Goal: Information Seeking & Learning: Learn about a topic

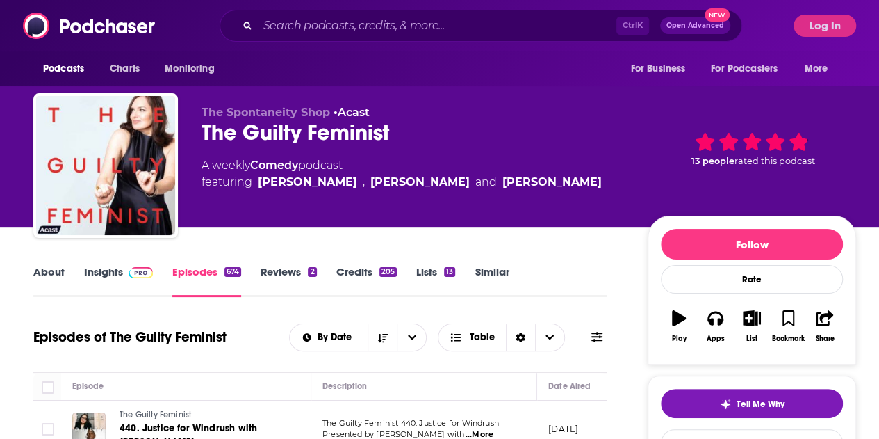
click at [336, 15] on div "Ctrl K Open Advanced New" at bounding box center [481, 26] width 523 height 32
click at [407, 22] on input "Search podcasts, credits, & more..." at bounding box center [437, 26] width 359 height 22
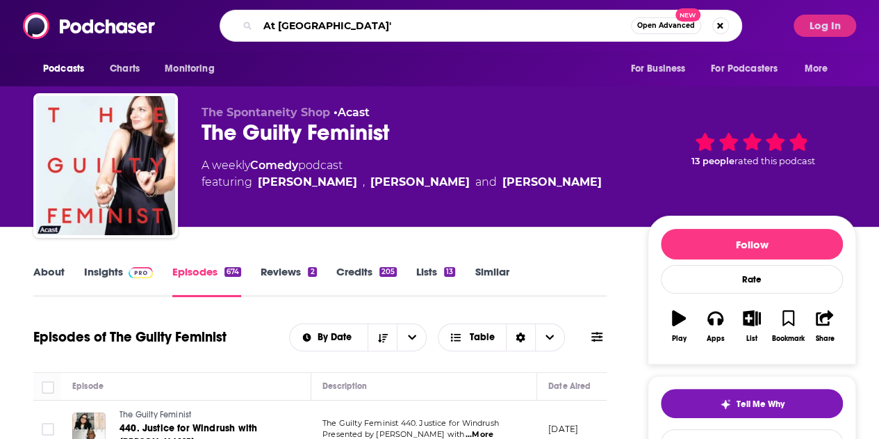
type input "At [PERSON_NAME]"
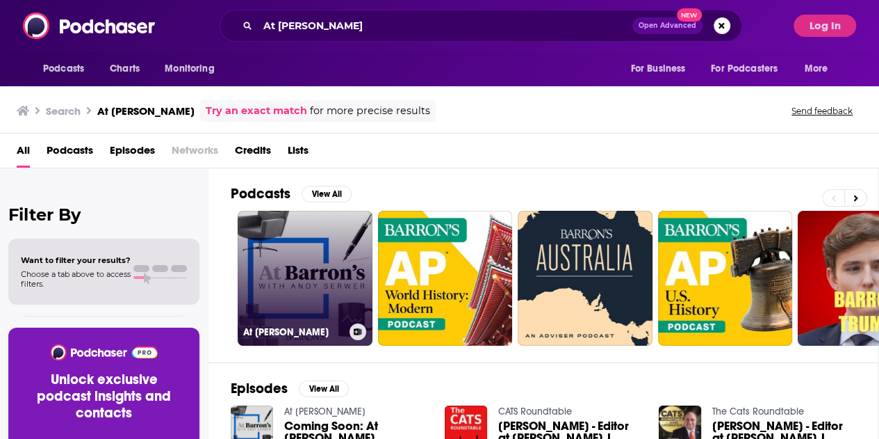
click at [285, 245] on link "At [PERSON_NAME]" at bounding box center [305, 278] width 135 height 135
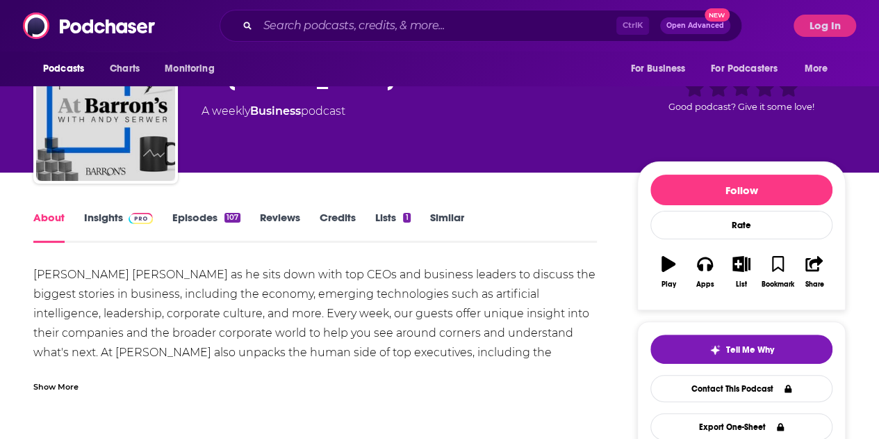
scroll to position [209, 0]
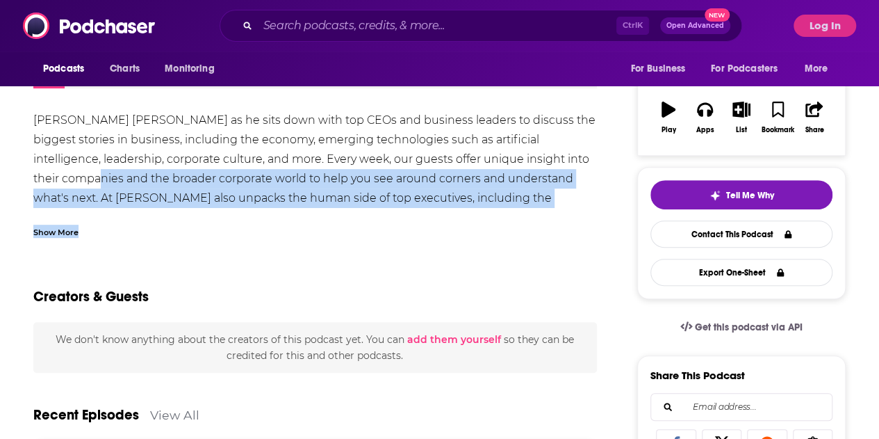
drag, startPoint x: 85, startPoint y: 174, endPoint x: 407, endPoint y: 209, distance: 323.7
click at [407, 209] on div "[PERSON_NAME] [PERSON_NAME] as he sits down with top CEOs and business leaders …" at bounding box center [315, 174] width 564 height 127
click at [408, 209] on div "[PERSON_NAME] [PERSON_NAME] as he sits down with top CEOs and business leaders …" at bounding box center [315, 174] width 564 height 127
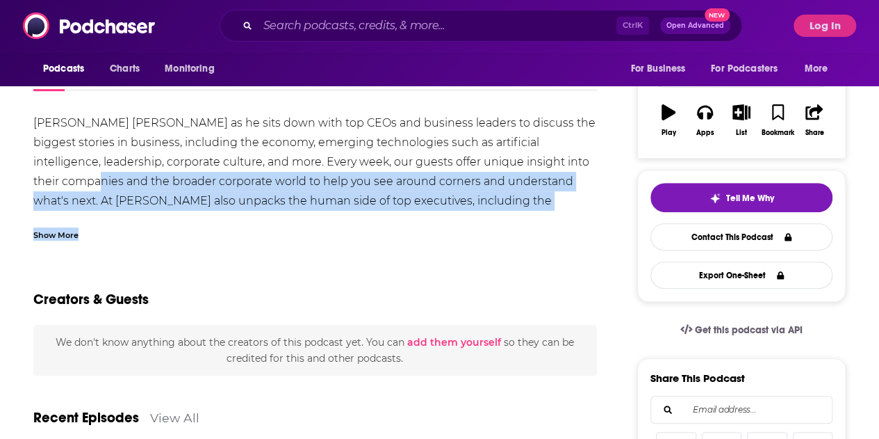
scroll to position [70, 0]
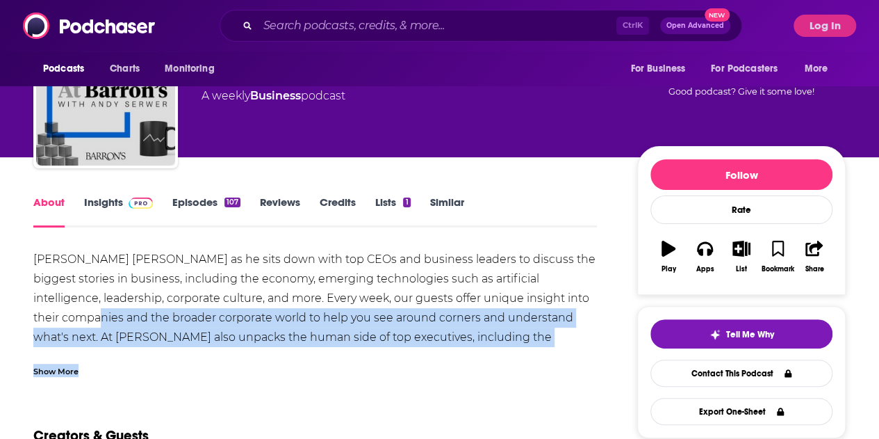
click at [86, 210] on link "Insights" at bounding box center [118, 211] width 69 height 32
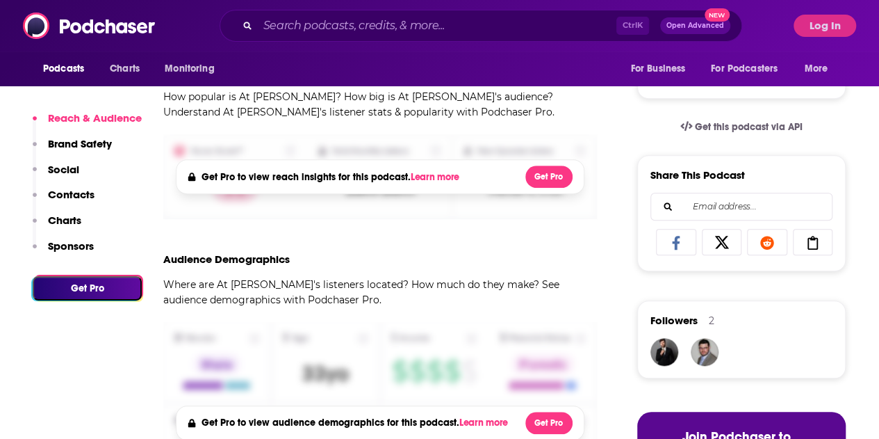
scroll to position [556, 0]
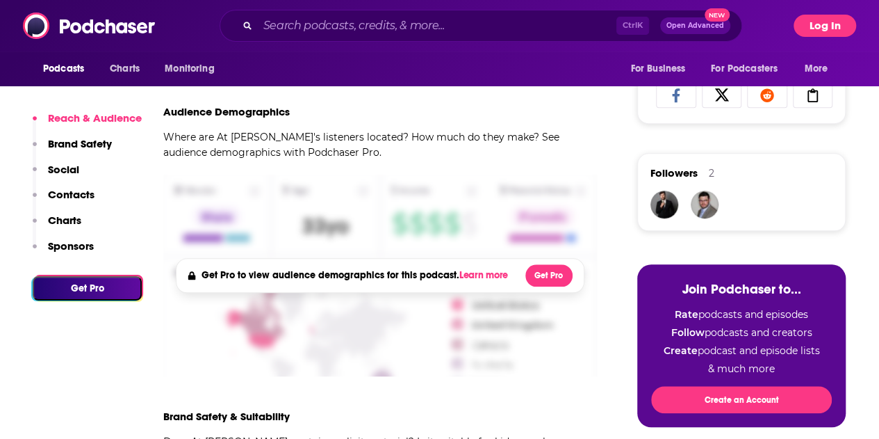
click at [829, 26] on button "Log In" at bounding box center [825, 26] width 63 height 22
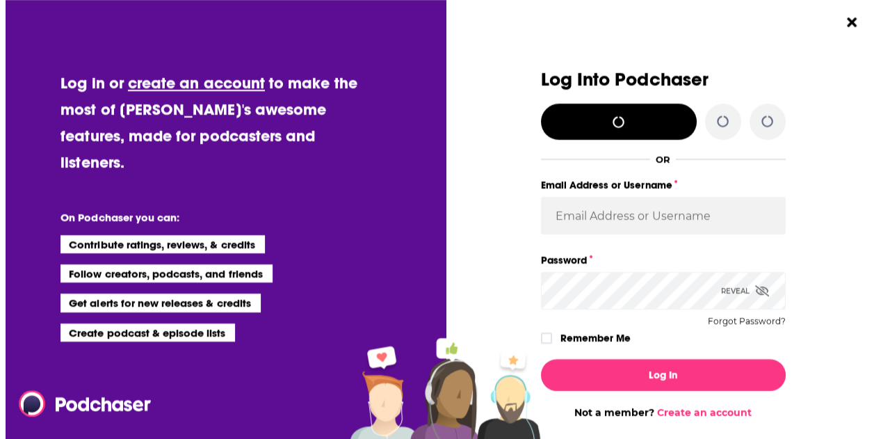
scroll to position [0, 0]
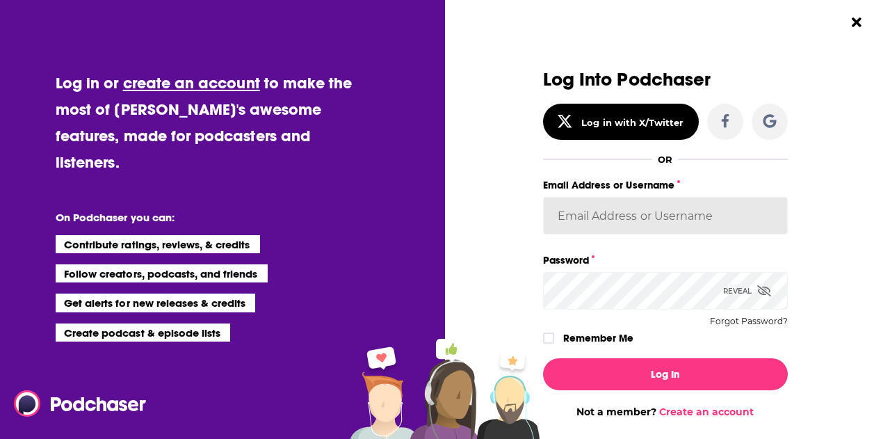
click at [645, 215] on input "Email Address or Username" at bounding box center [665, 216] width 245 height 38
click at [612, 204] on input "Email Address or Username" at bounding box center [665, 216] width 245 height 38
drag, startPoint x: 594, startPoint y: 213, endPoint x: 271, endPoint y: 182, distance: 324.7
click at [270, 183] on div "Log in or create an account to make the most of [PERSON_NAME]'s awesome feature…" at bounding box center [445, 219] width 890 height 439
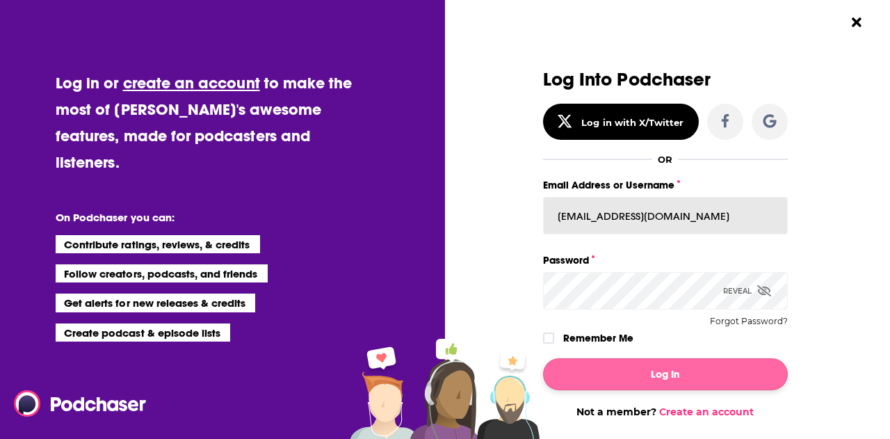
type input "[EMAIL_ADDRESS][DOMAIN_NAME]"
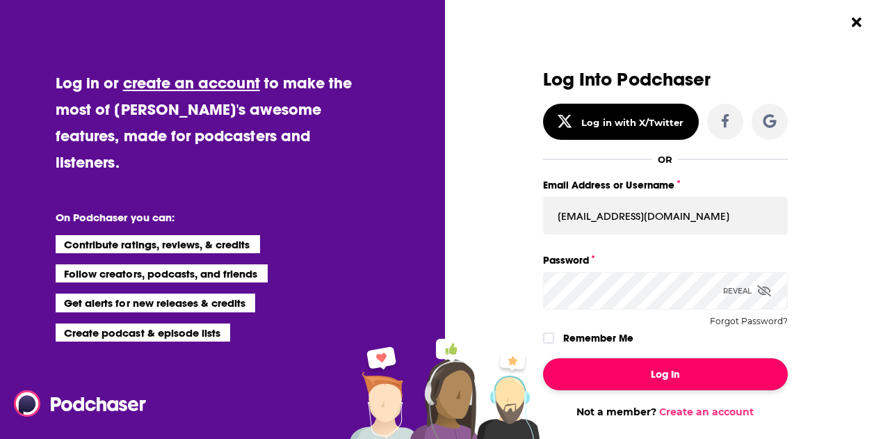
click at [723, 378] on button "Log In" at bounding box center [665, 374] width 245 height 32
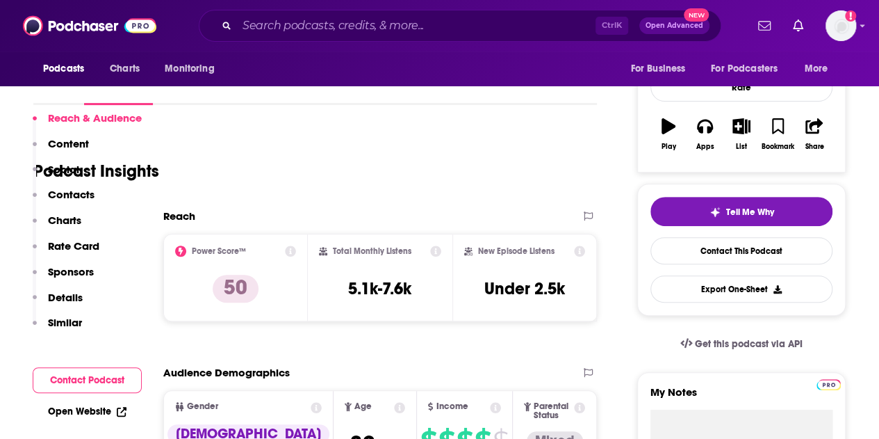
scroll to position [278, 0]
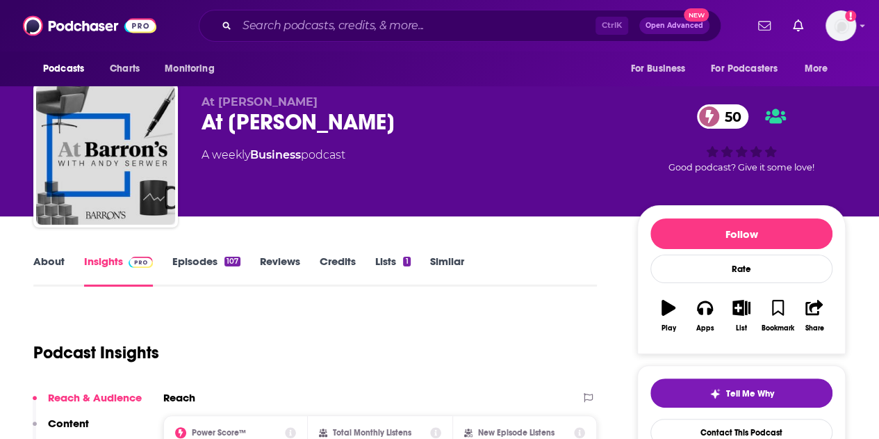
scroll to position [0, 0]
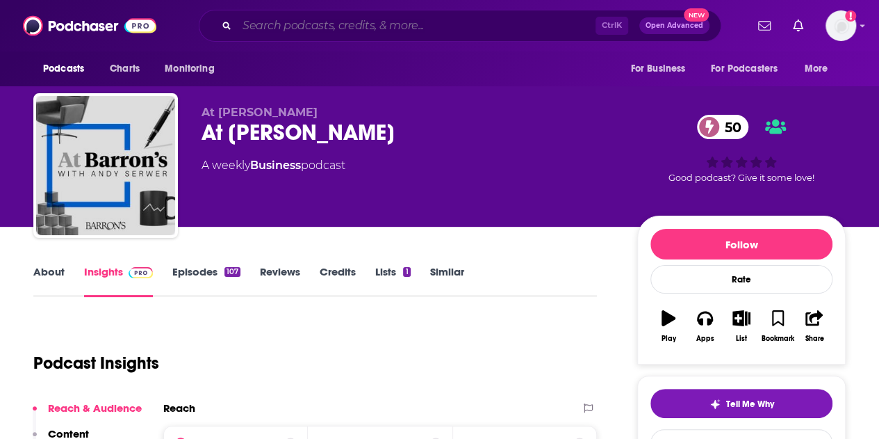
click at [351, 24] on input "Search podcasts, credits, & more..." at bounding box center [416, 26] width 359 height 22
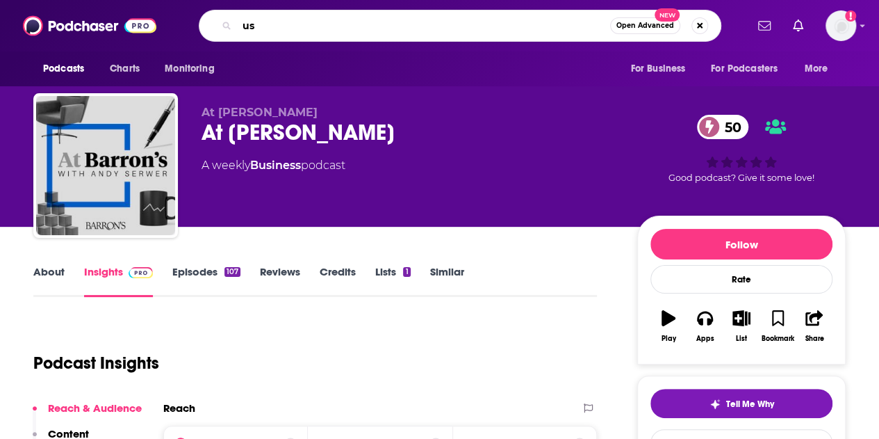
type input "u"
type input "business leader"
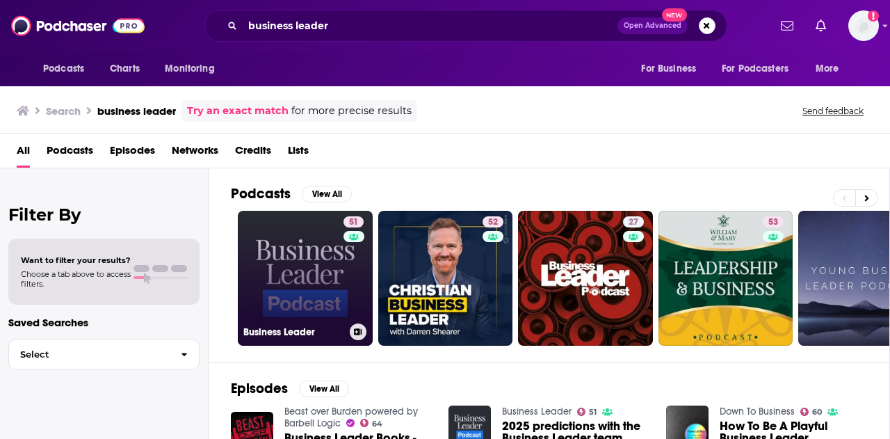
click at [298, 266] on link "51 Business Leader" at bounding box center [305, 278] width 135 height 135
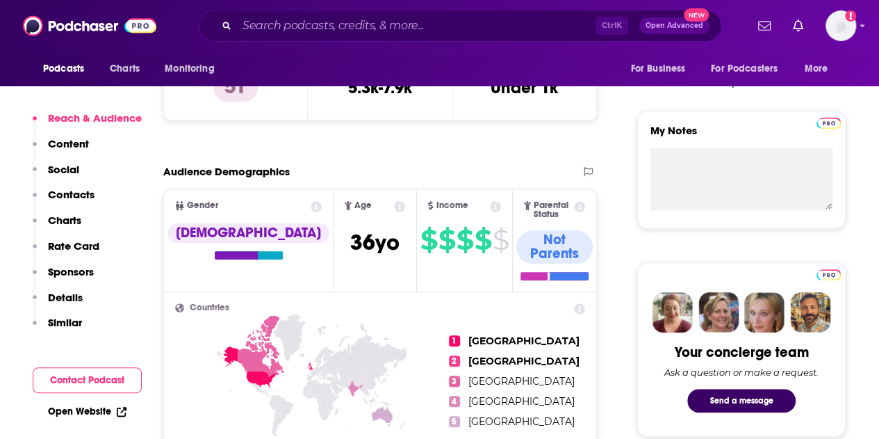
scroll to position [626, 0]
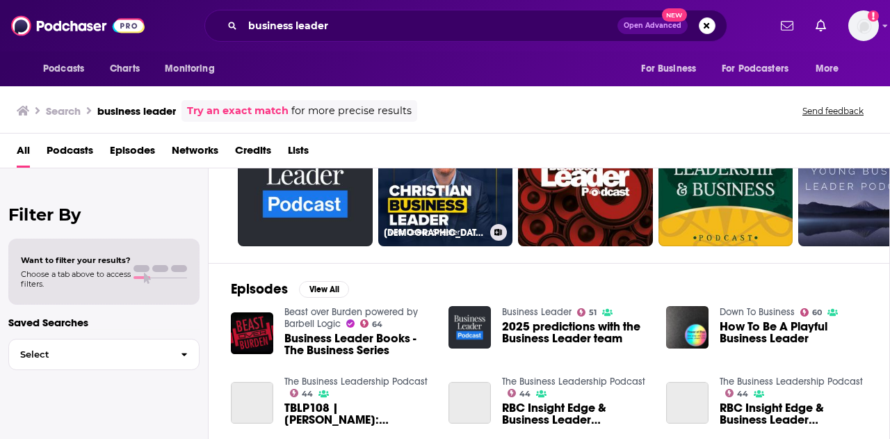
scroll to position [209, 0]
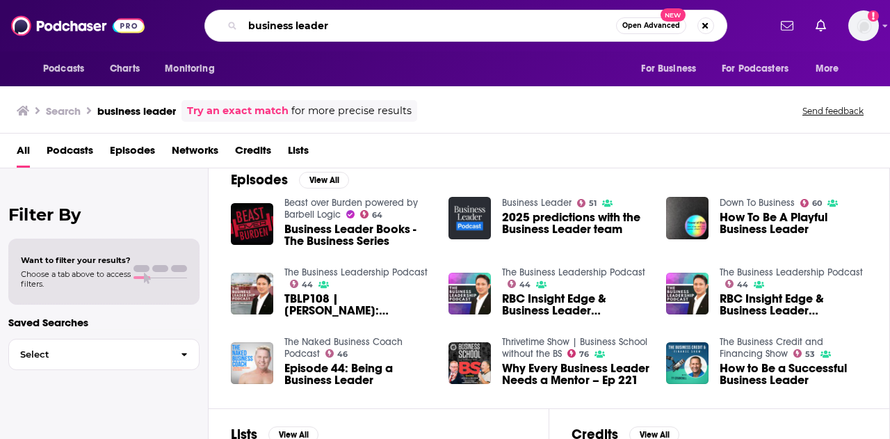
click at [341, 28] on input "business leader" at bounding box center [429, 26] width 373 height 22
type input "b"
type input "Leadership Next"
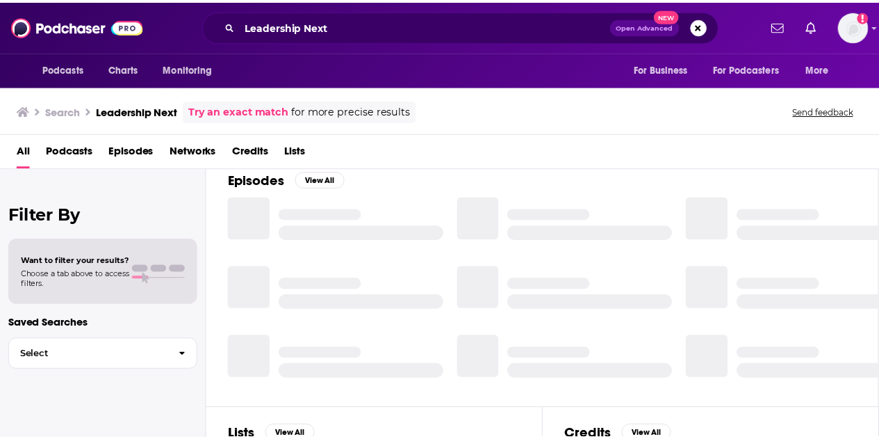
scroll to position [209, 0]
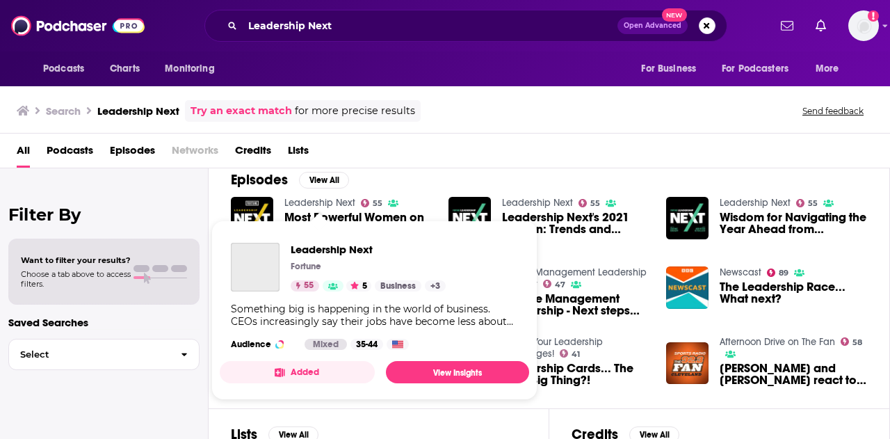
click at [325, 197] on link "Leadership Next" at bounding box center [319, 203] width 71 height 12
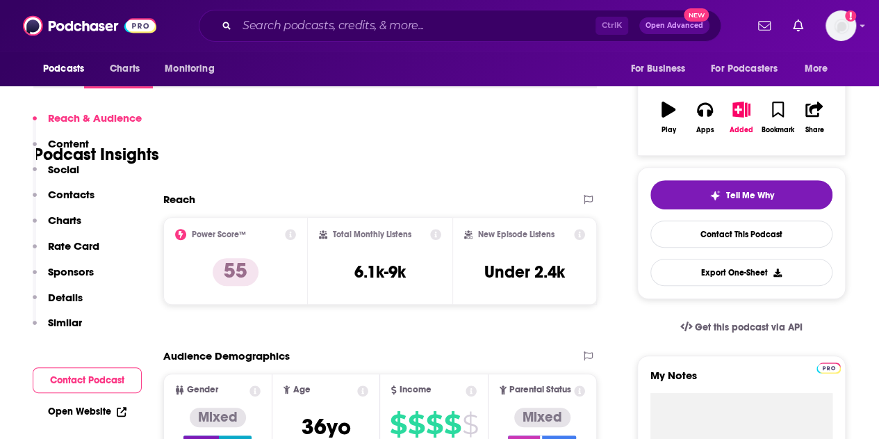
scroll to position [556, 0]
